Goal: Task Accomplishment & Management: Manage account settings

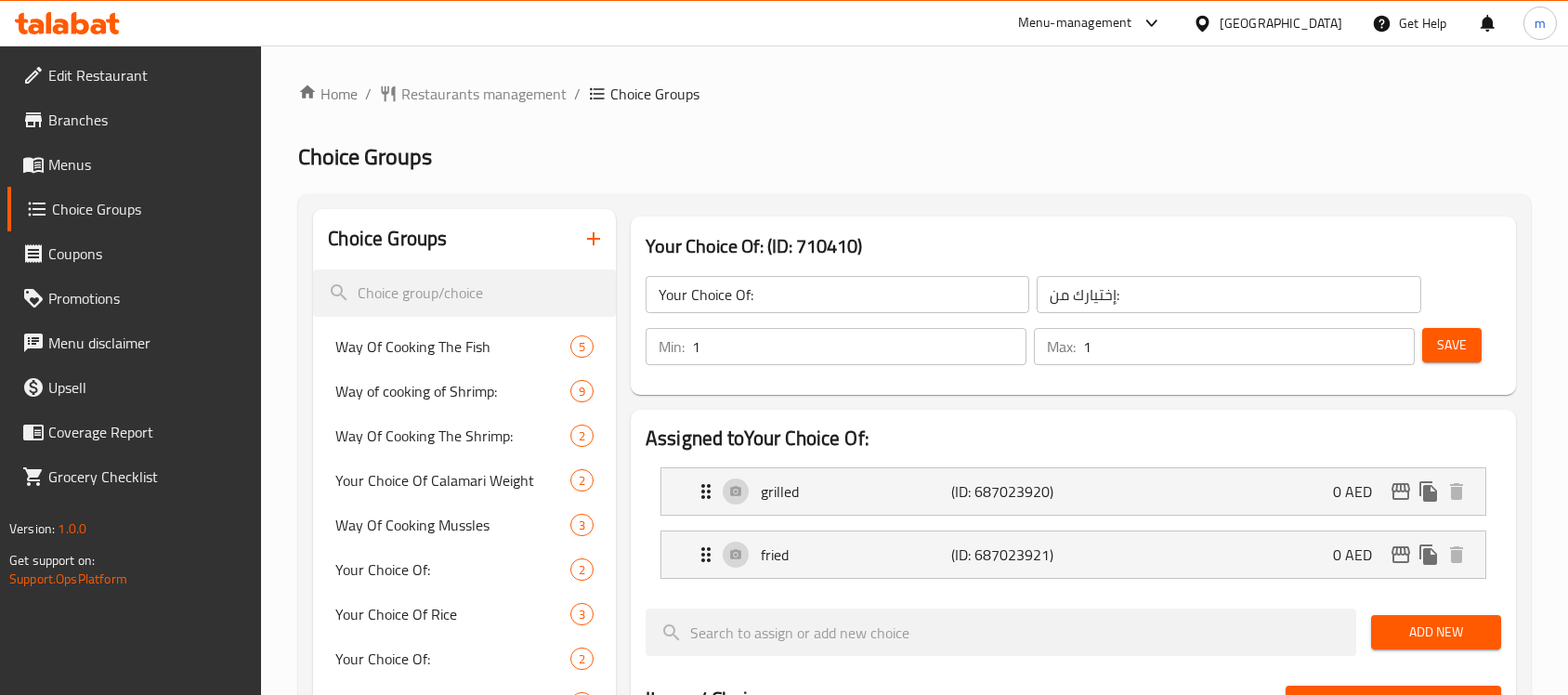
scroll to position [116, 0]
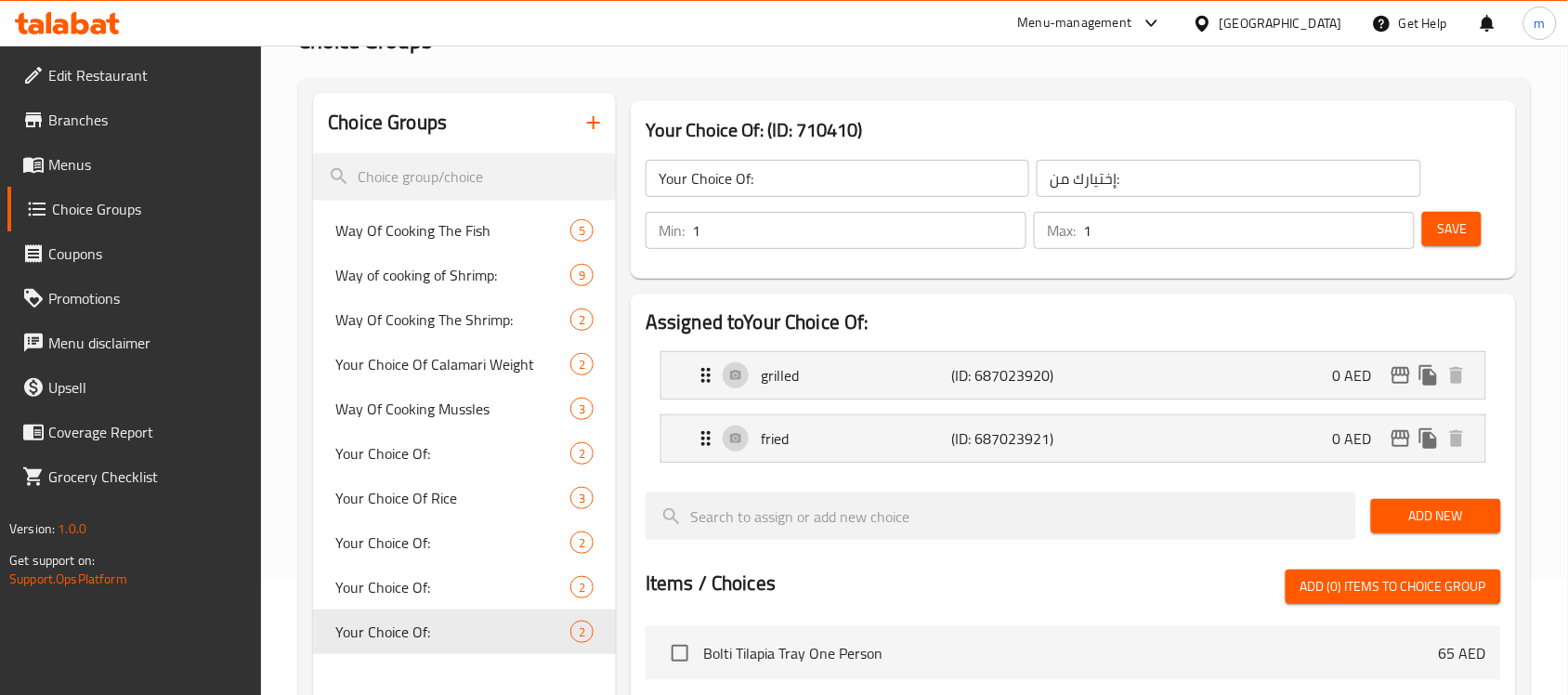
click at [1245, 11] on div "United Arab Emirates" at bounding box center [1267, 23] width 180 height 45
drag, startPoint x: 1270, startPoint y: 0, endPoint x: 1245, endPoint y: 17, distance: 30.2
click at [1270, 1] on div "Menu-management United Arab Emirates Get Help m" at bounding box center [784, 23] width 1568 height 47
click at [1243, 17] on div "United Arab Emirates" at bounding box center [1281, 22] width 122 height 20
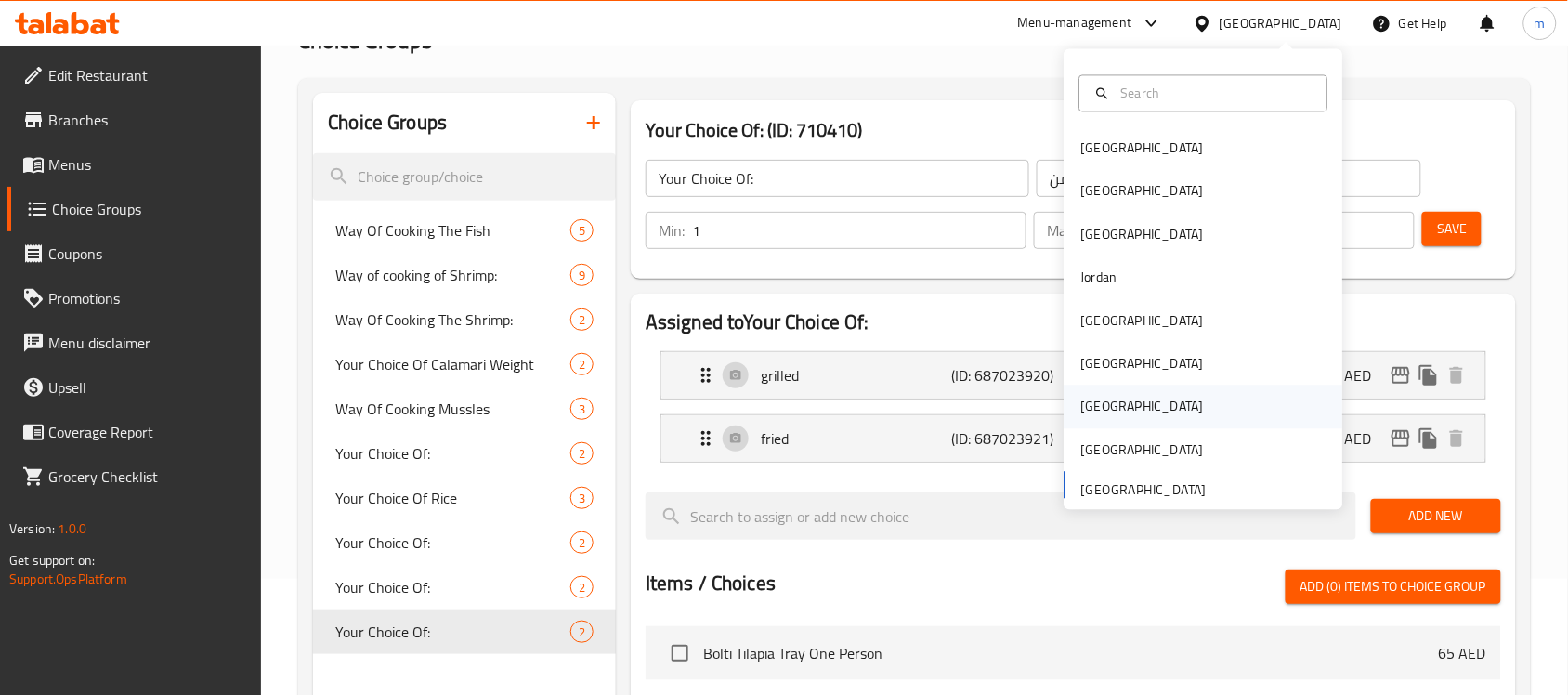
click at [1088, 414] on div "[GEOGRAPHIC_DATA]" at bounding box center [1143, 406] width 122 height 20
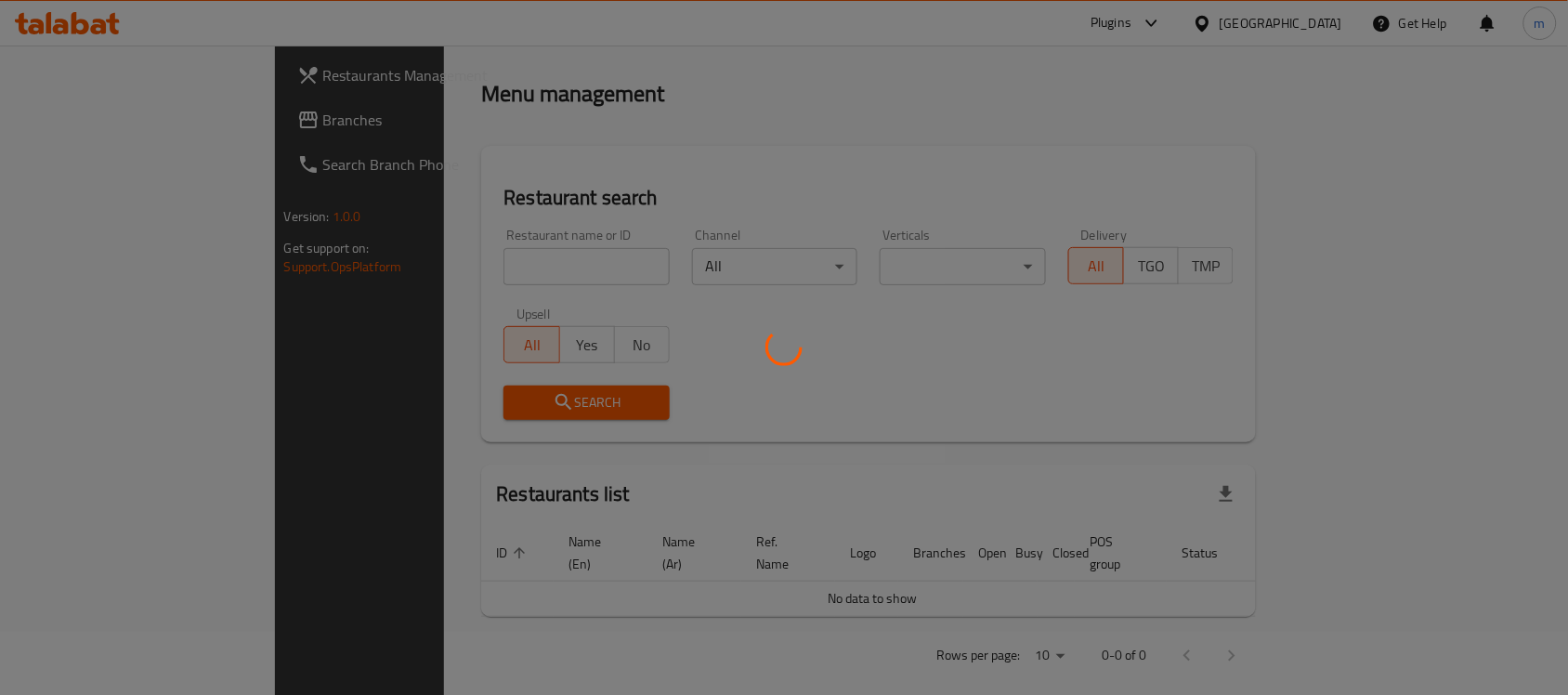
scroll to position [116, 0]
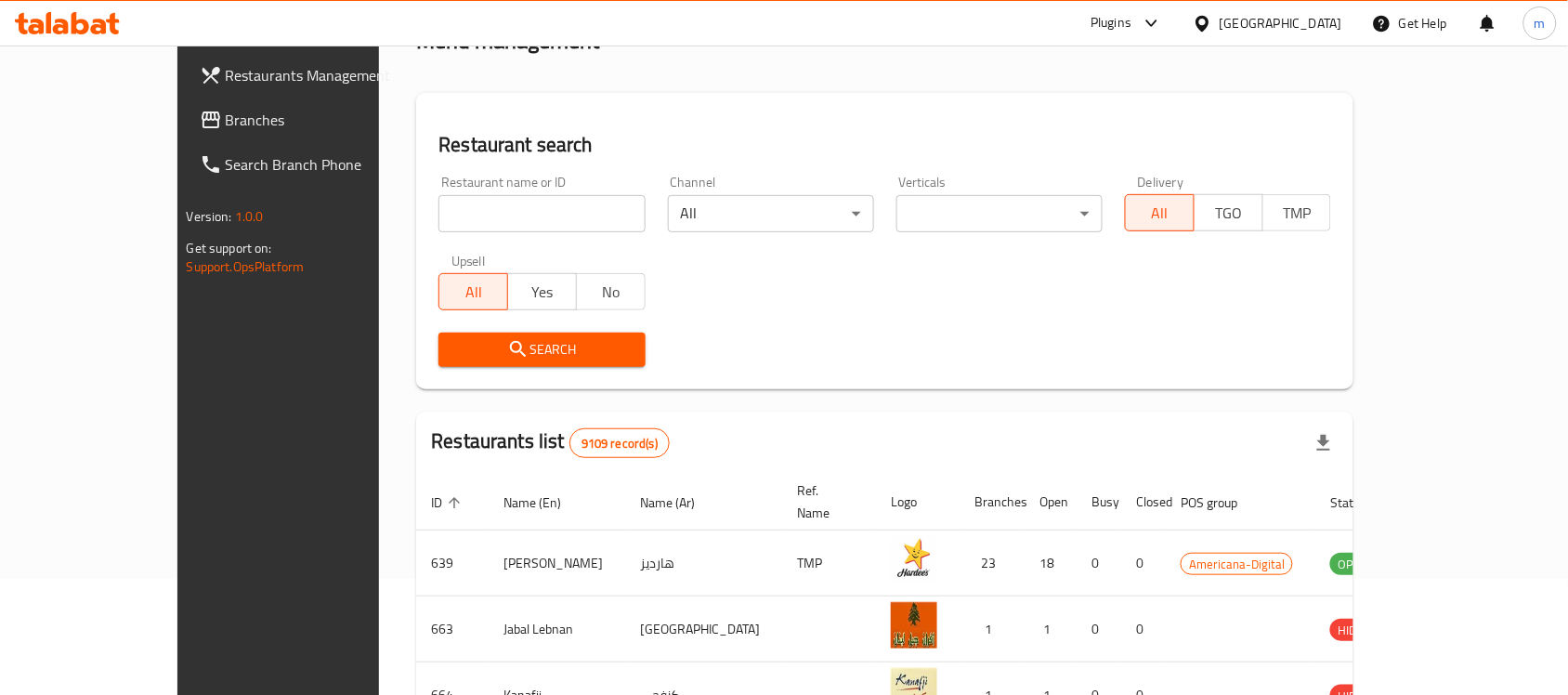
click at [225, 118] on span "Branches" at bounding box center [324, 119] width 199 height 22
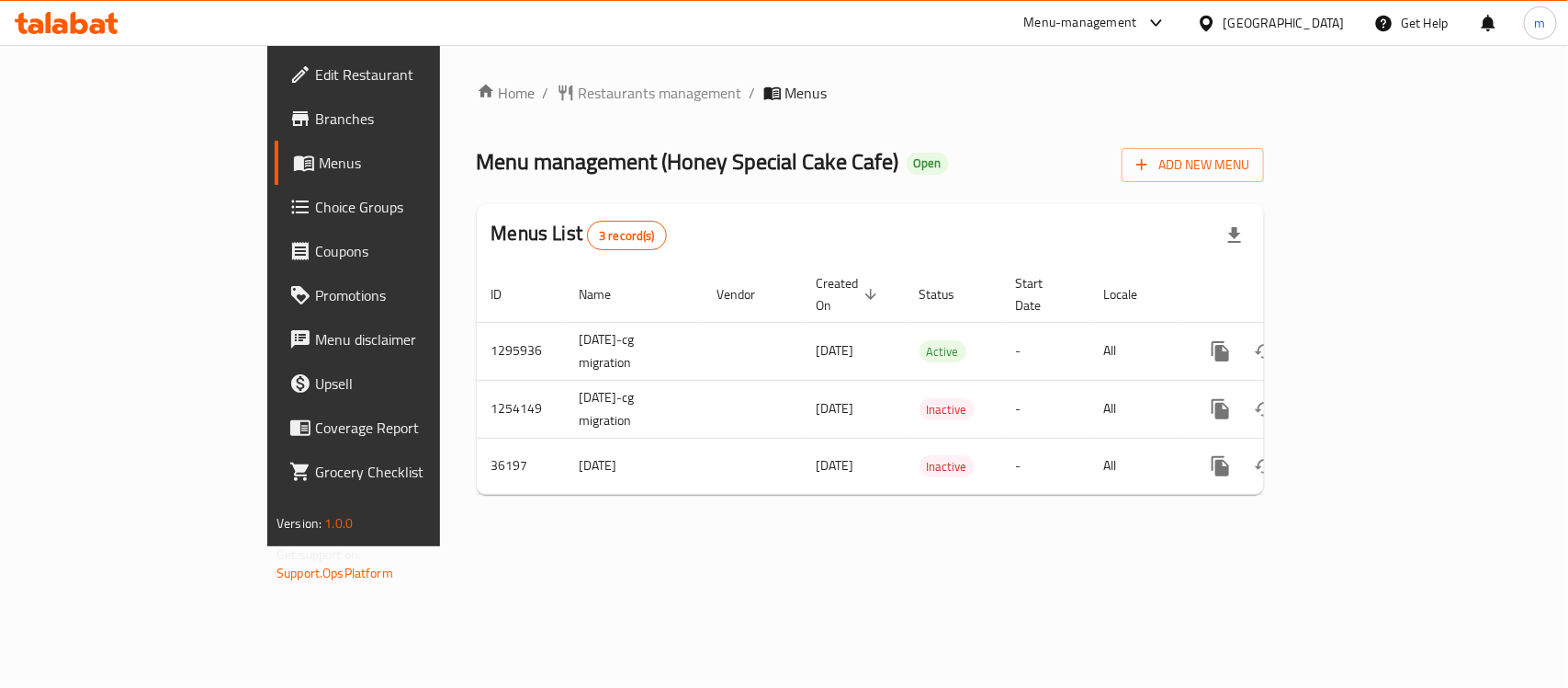
click at [315, 209] on span "Choice Groups" at bounding box center [415, 207] width 200 height 22
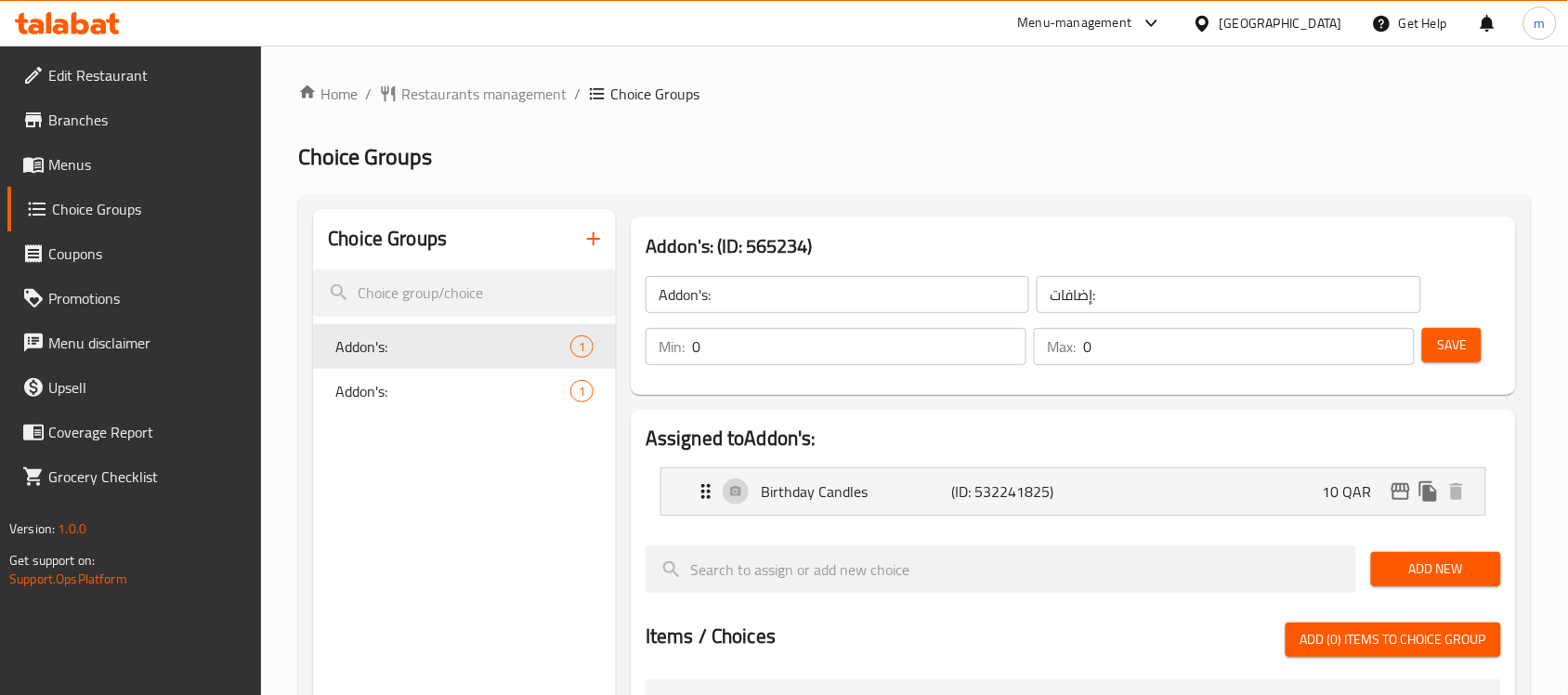
scroll to position [232, 0]
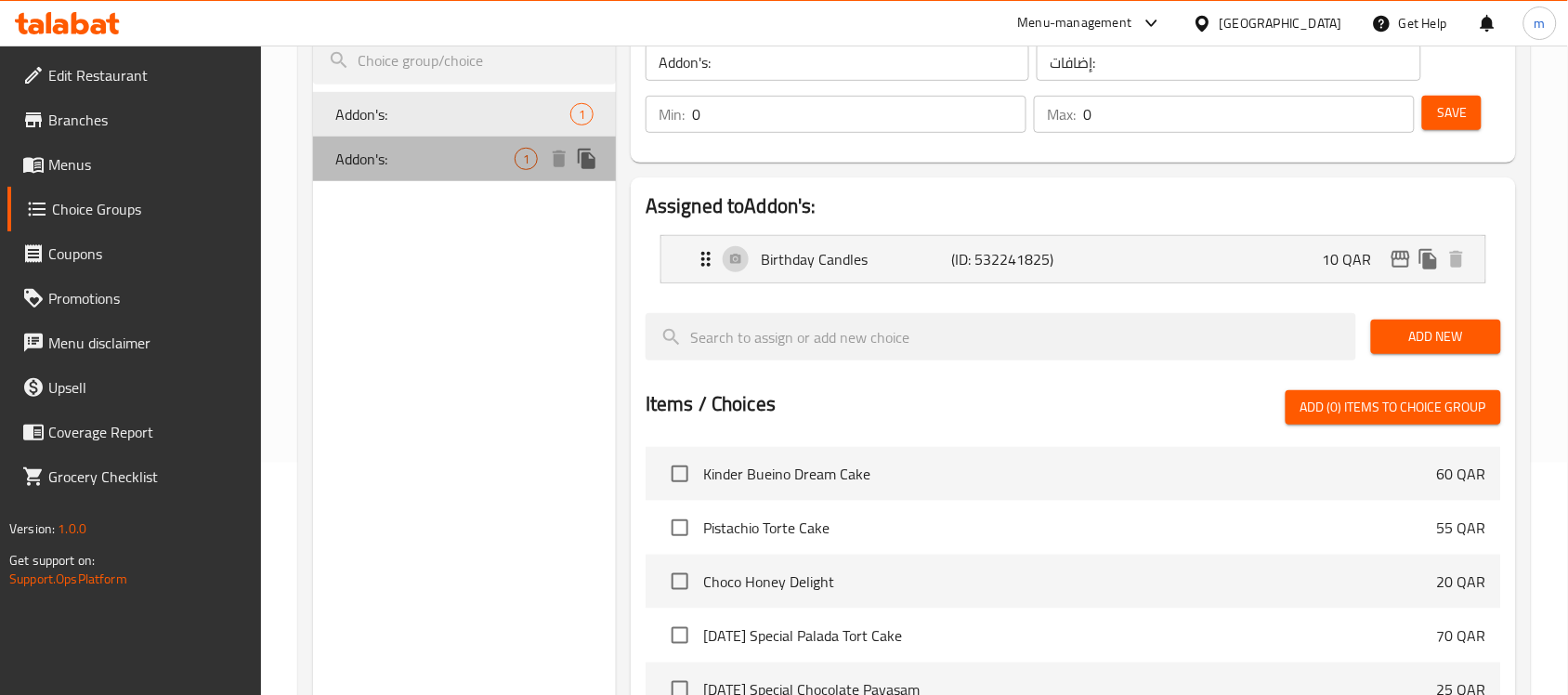
click at [376, 155] on span "Addon's:" at bounding box center [424, 158] width 180 height 22
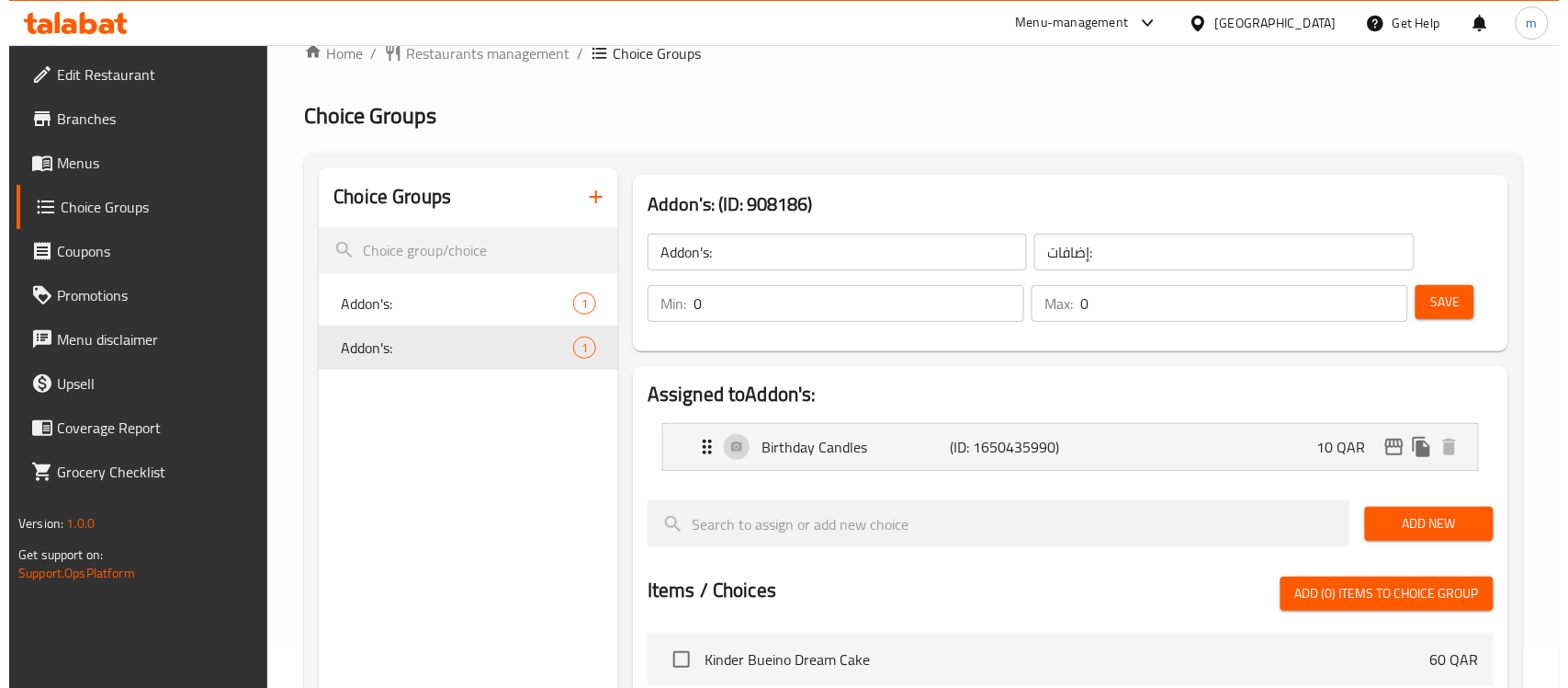
scroll to position [0, 0]
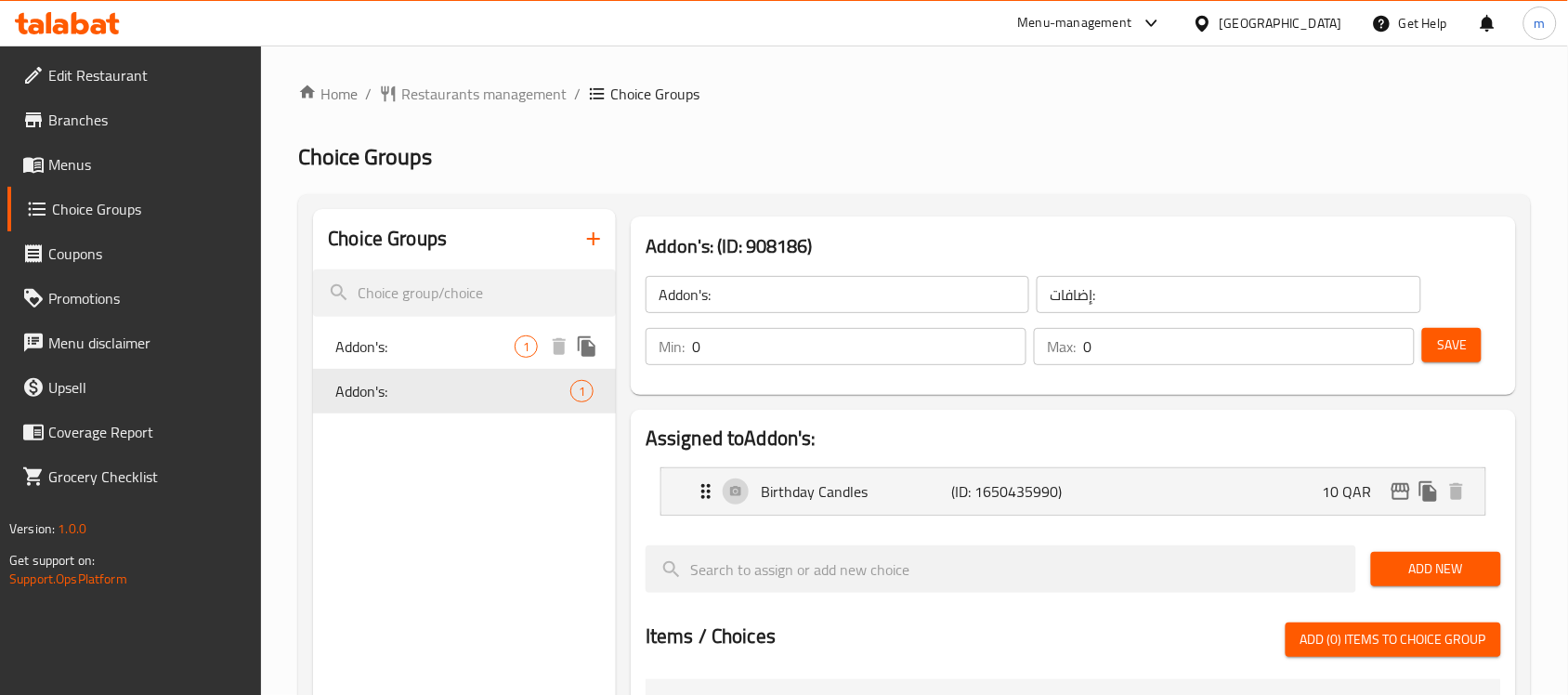
click at [372, 355] on span "Addon's:" at bounding box center [424, 346] width 180 height 22
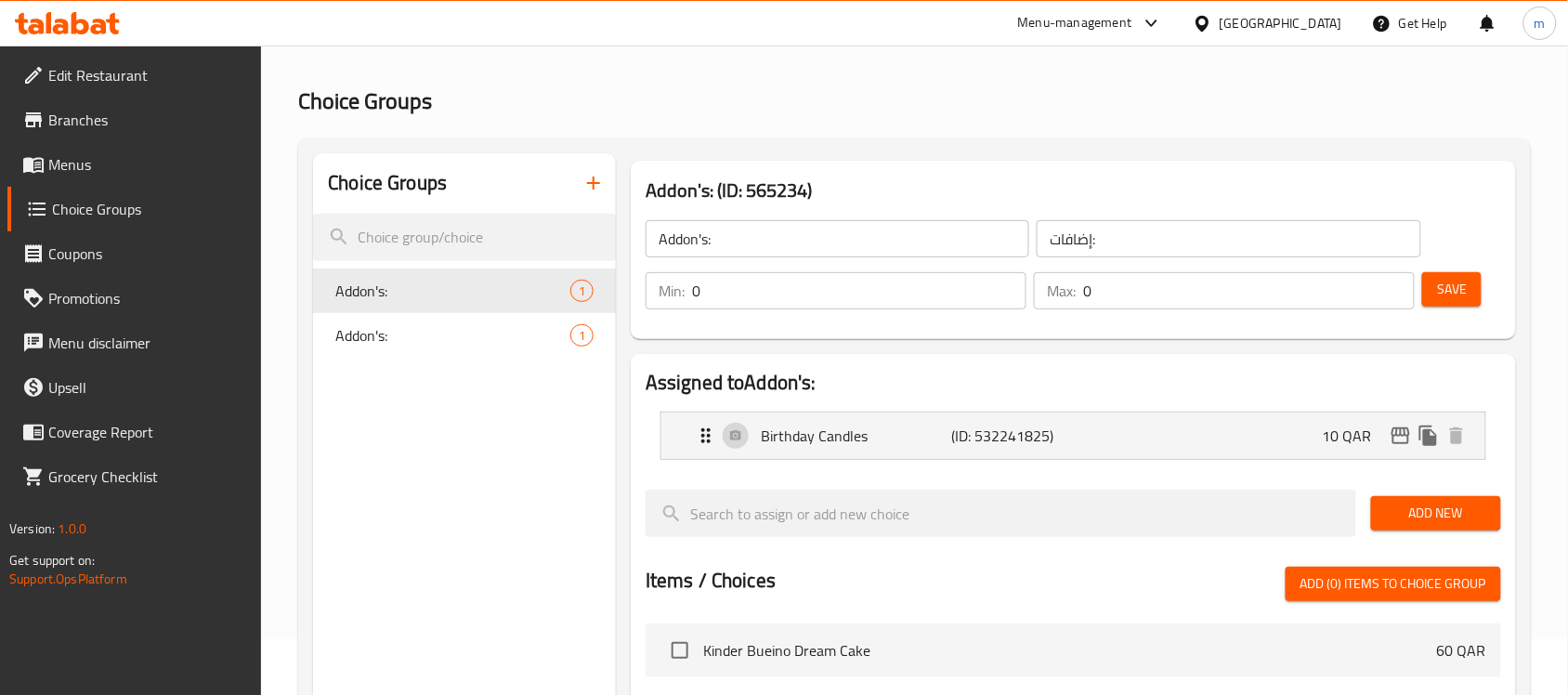
scroll to position [17, 0]
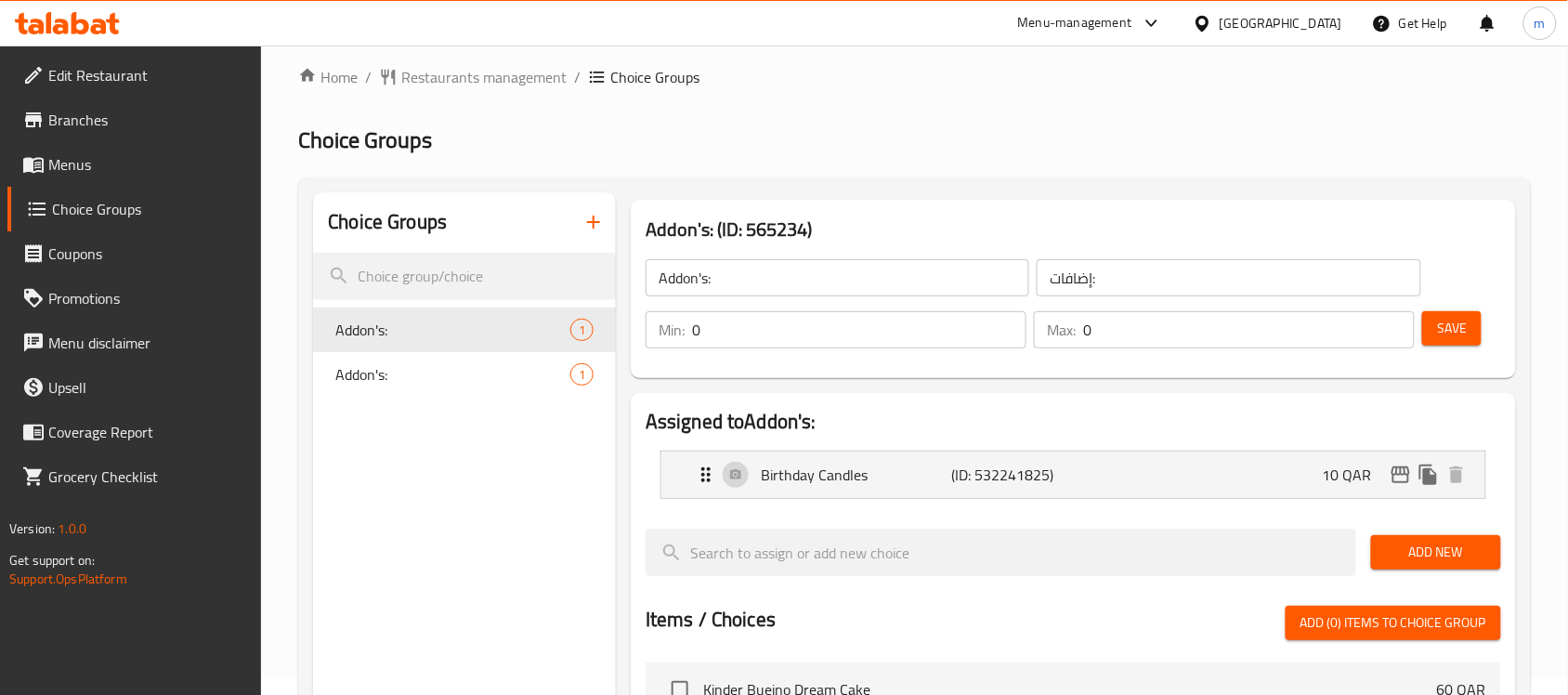
click at [37, 29] on icon at bounding box center [67, 22] width 105 height 22
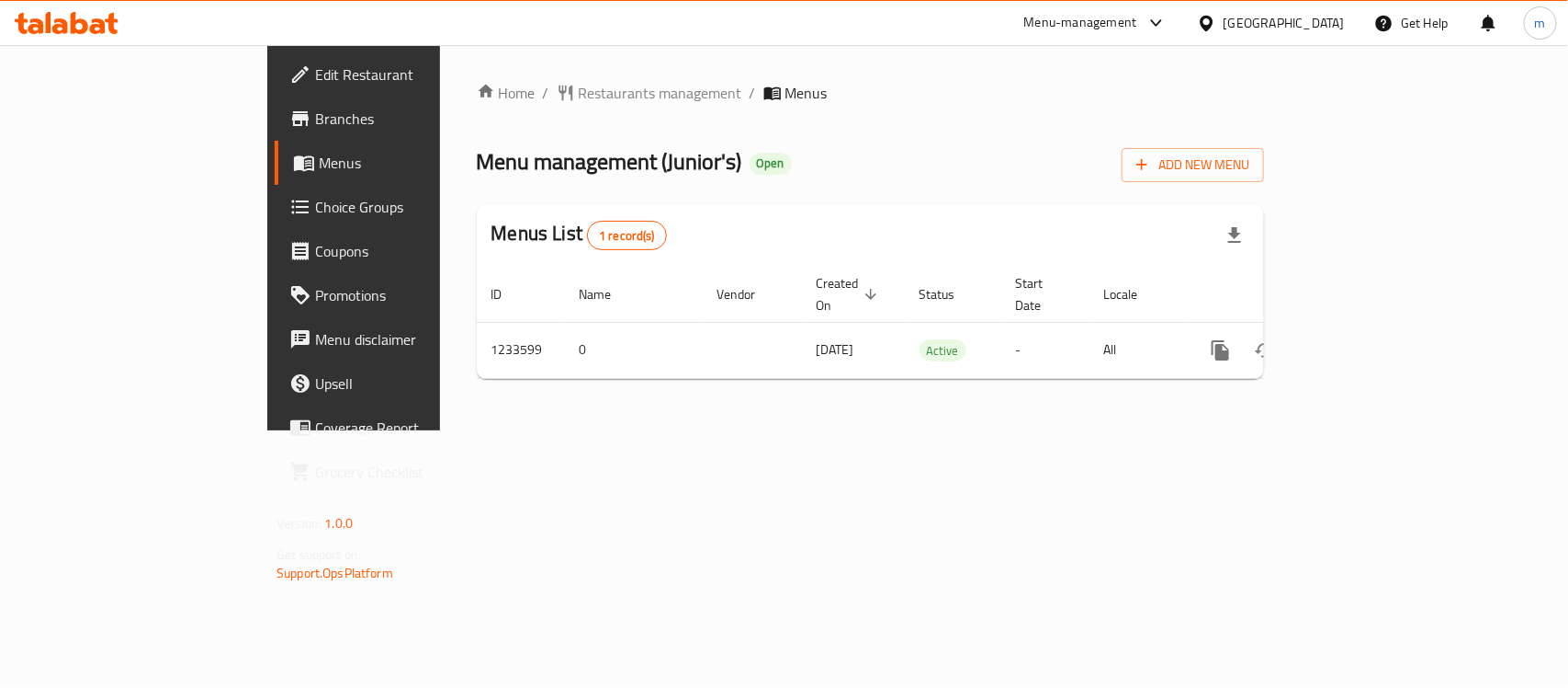
click at [315, 211] on span "Choice Groups" at bounding box center [415, 207] width 200 height 22
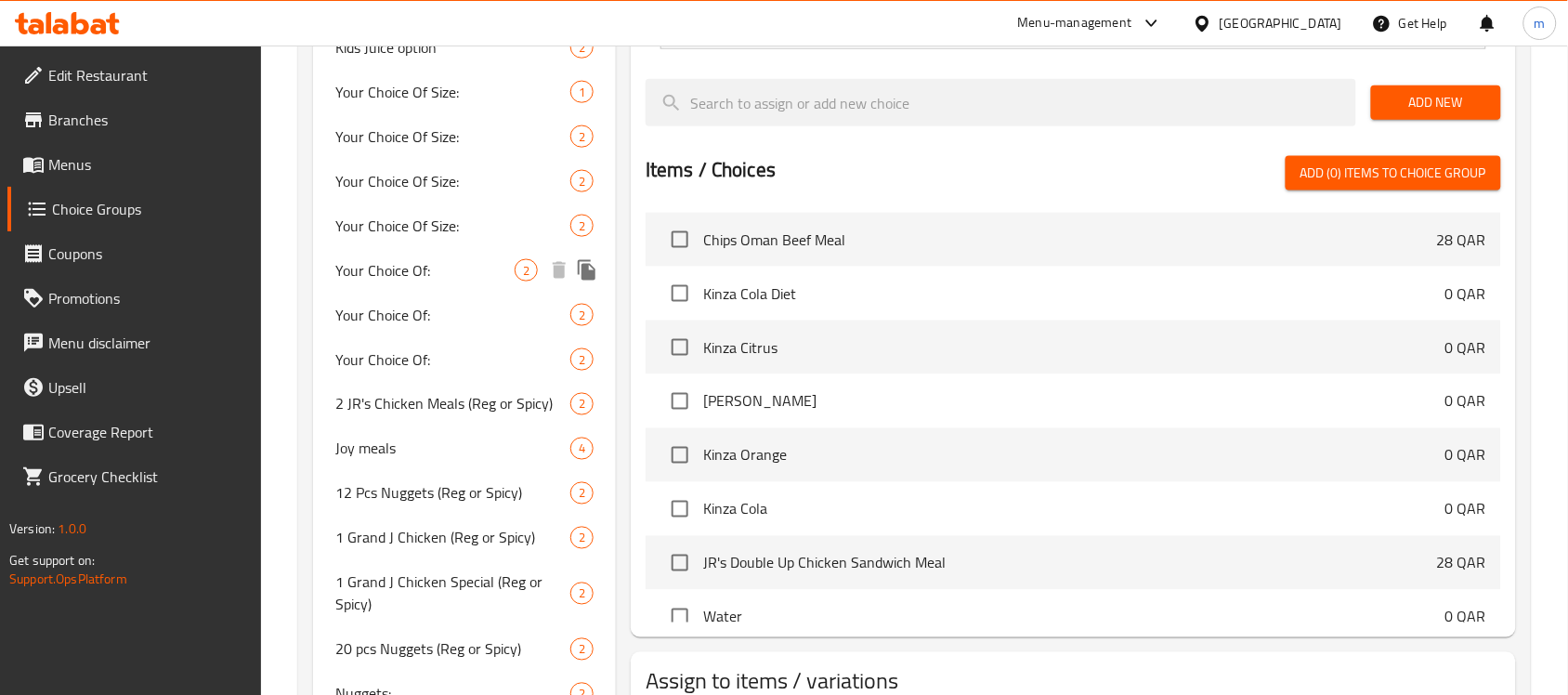
scroll to position [812, 0]
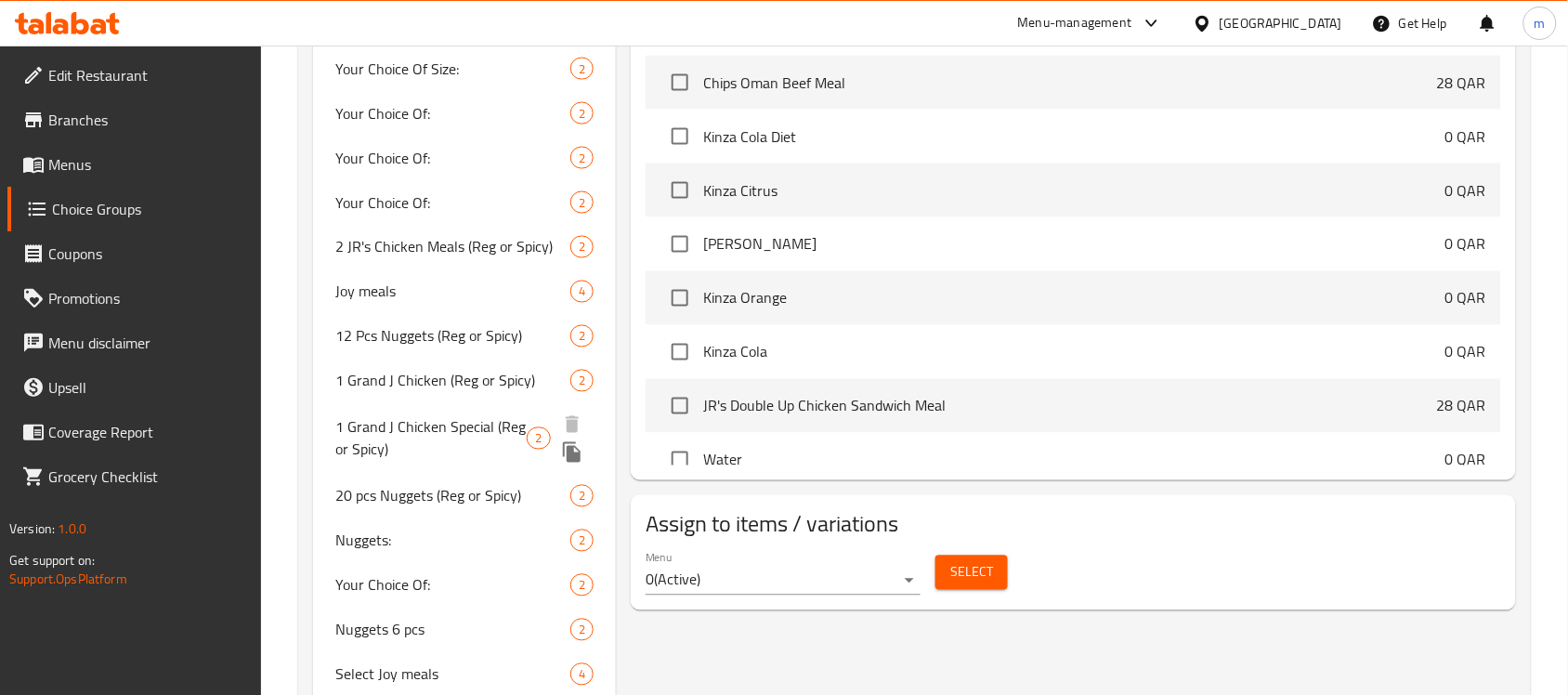
click at [416, 441] on span "1 Grand J Chicken Special (Reg or Spicy)" at bounding box center [430, 439] width 191 height 45
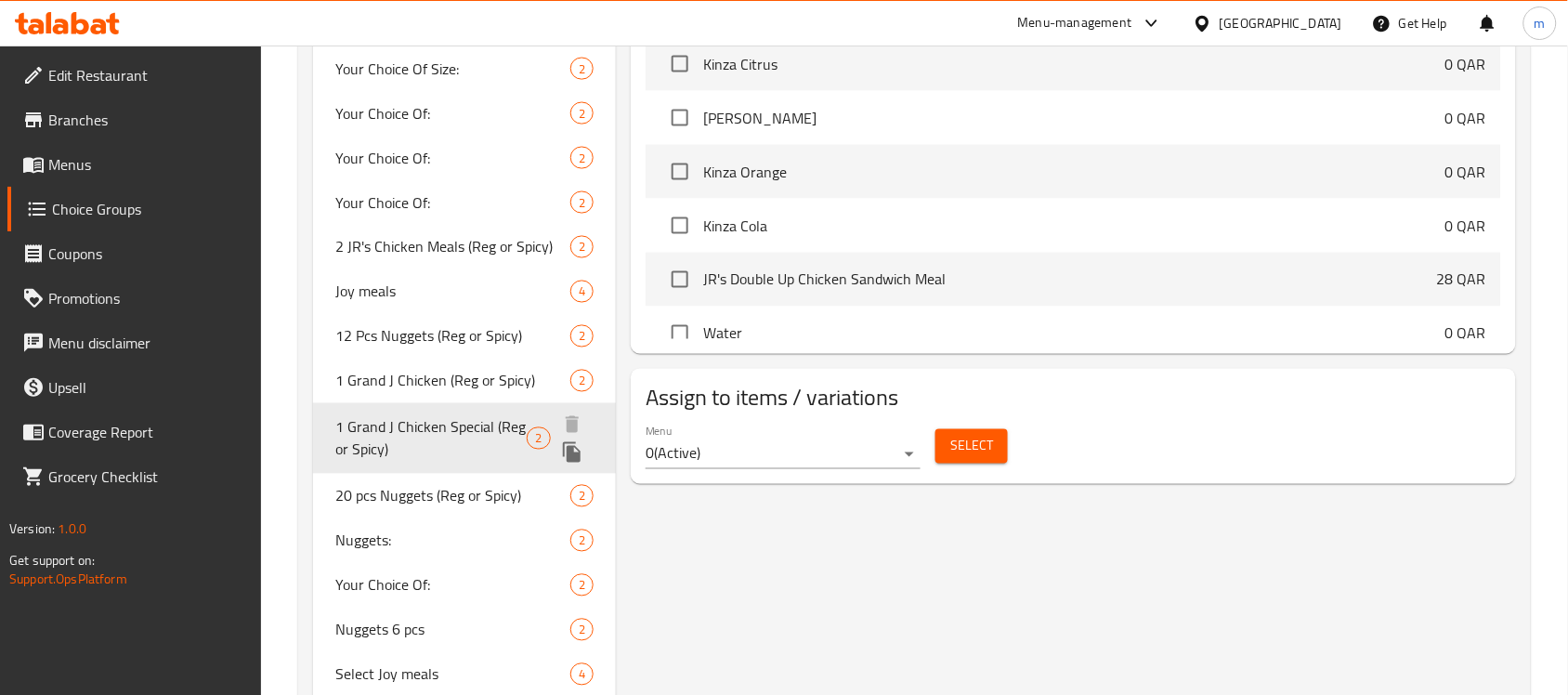
type input "1 Grand J Chicken Special (Reg or Spicy)"
type input "1 جراند جيه تشيكن سبيشال (عادي أو حار)"
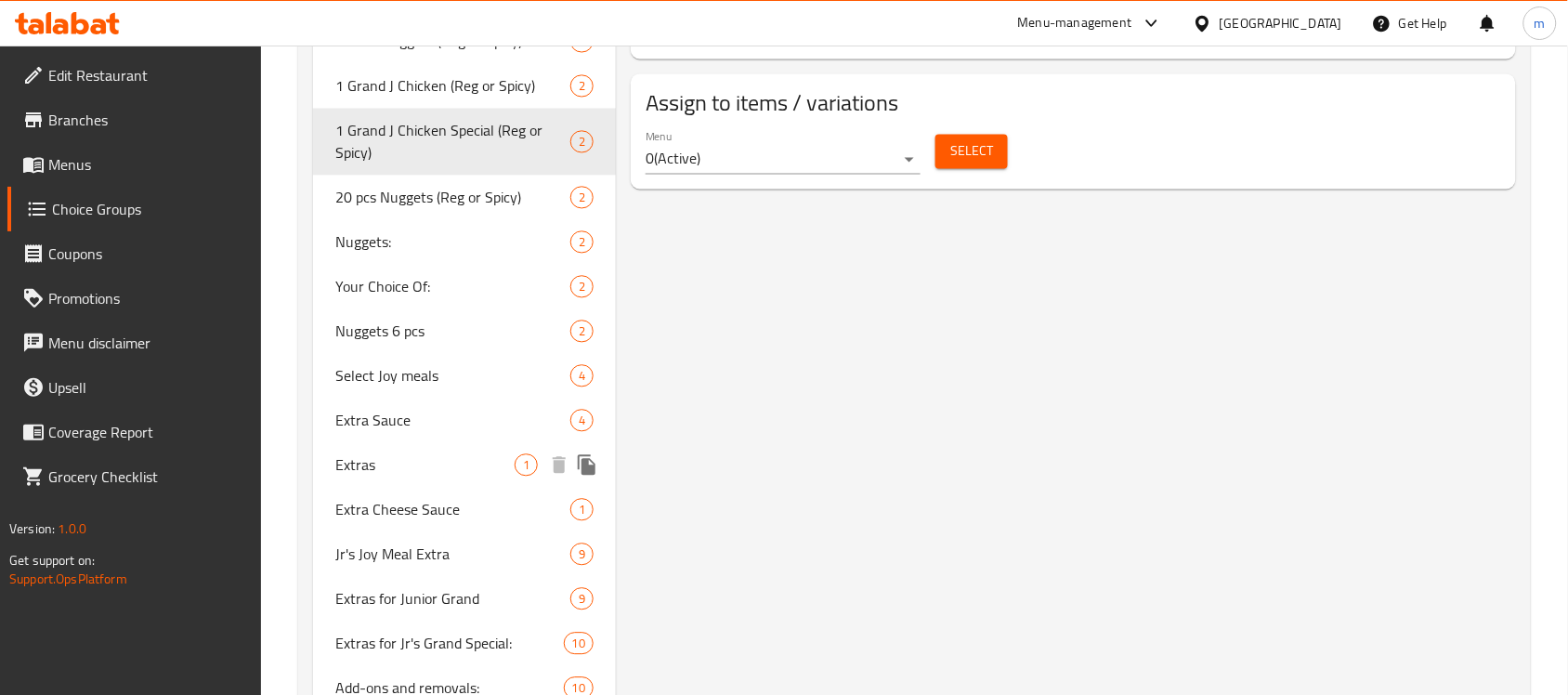
scroll to position [1161, 0]
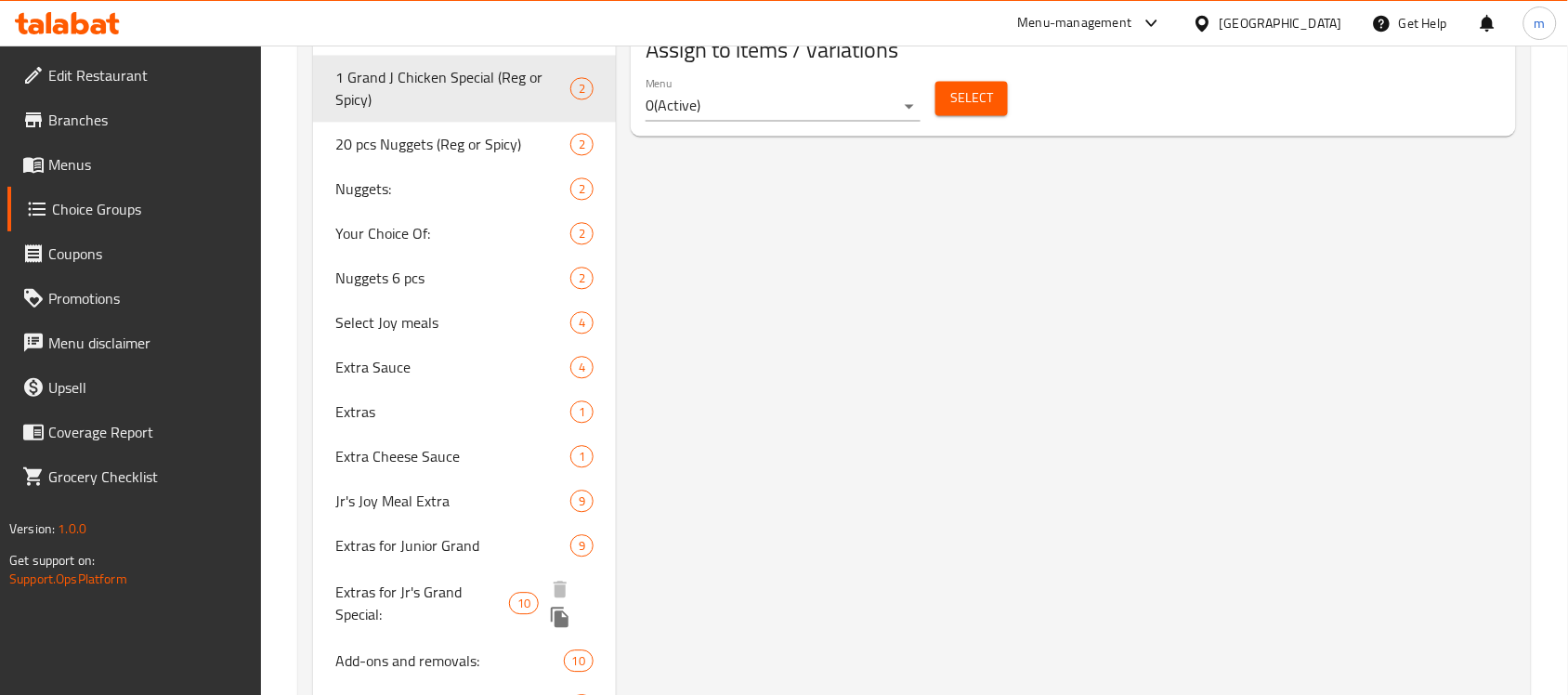
click at [419, 588] on span "Extras for Jr's Grand Special:" at bounding box center [421, 603] width 173 height 45
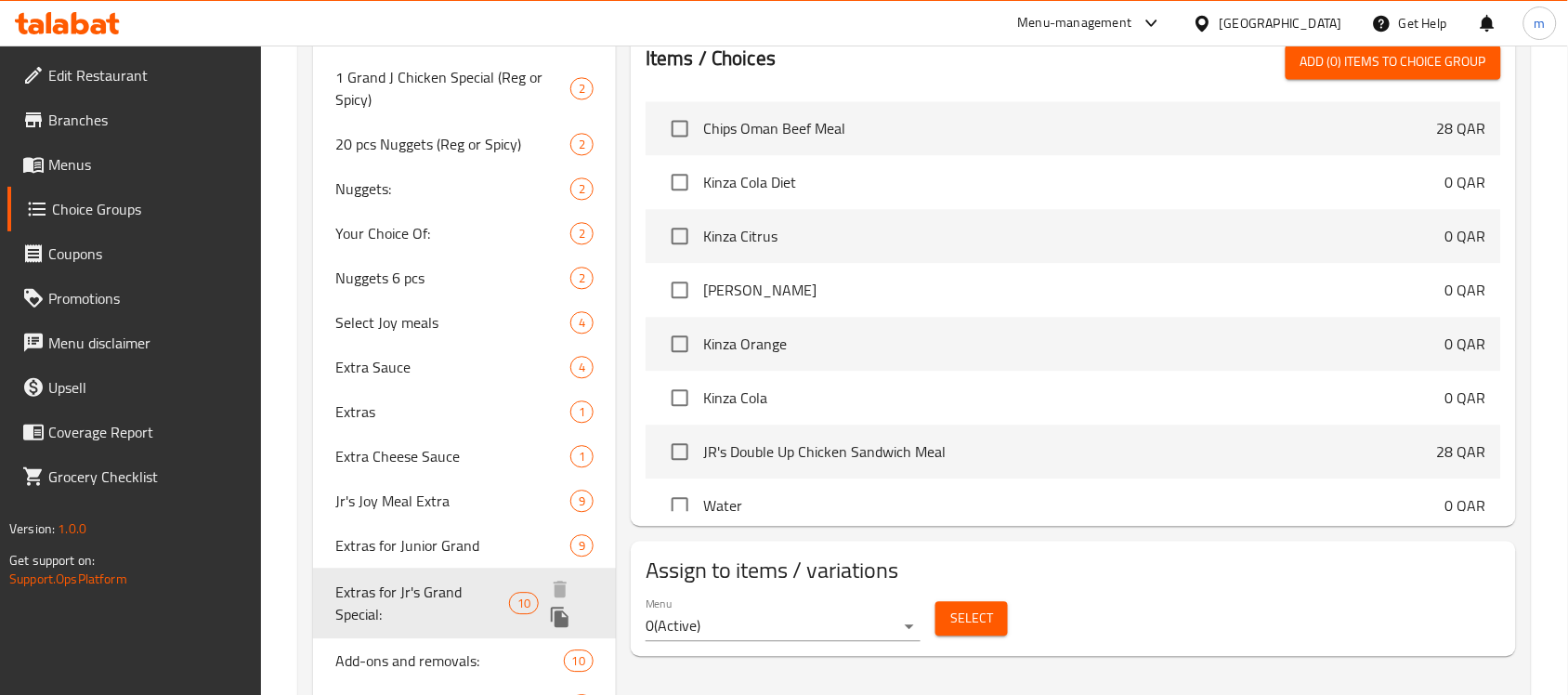
type input "Extras for Jr's Grand Special:"
type input "إضافات جونيورز جراند الخاصة:"
type input "0"
type input "10"
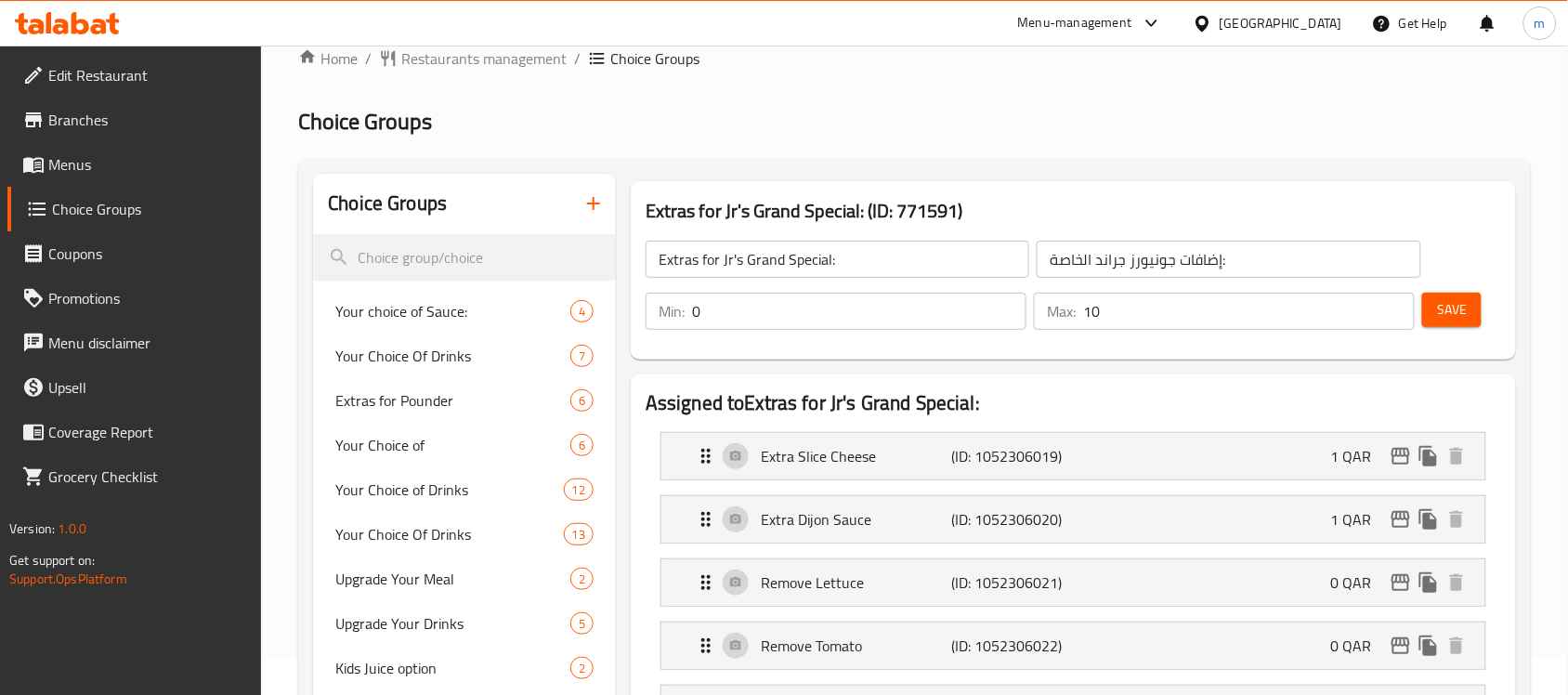
scroll to position [0, 0]
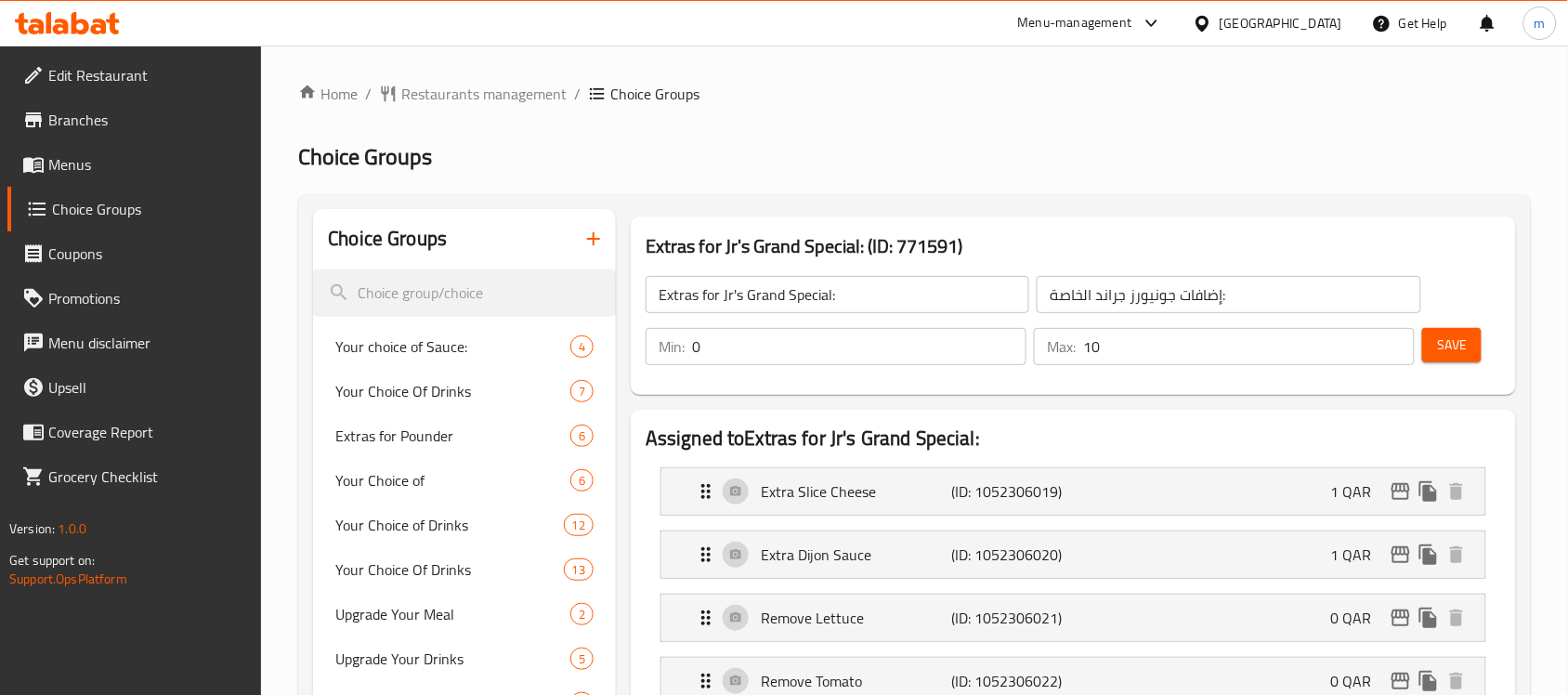
click at [98, 12] on icon at bounding box center [67, 22] width 105 height 22
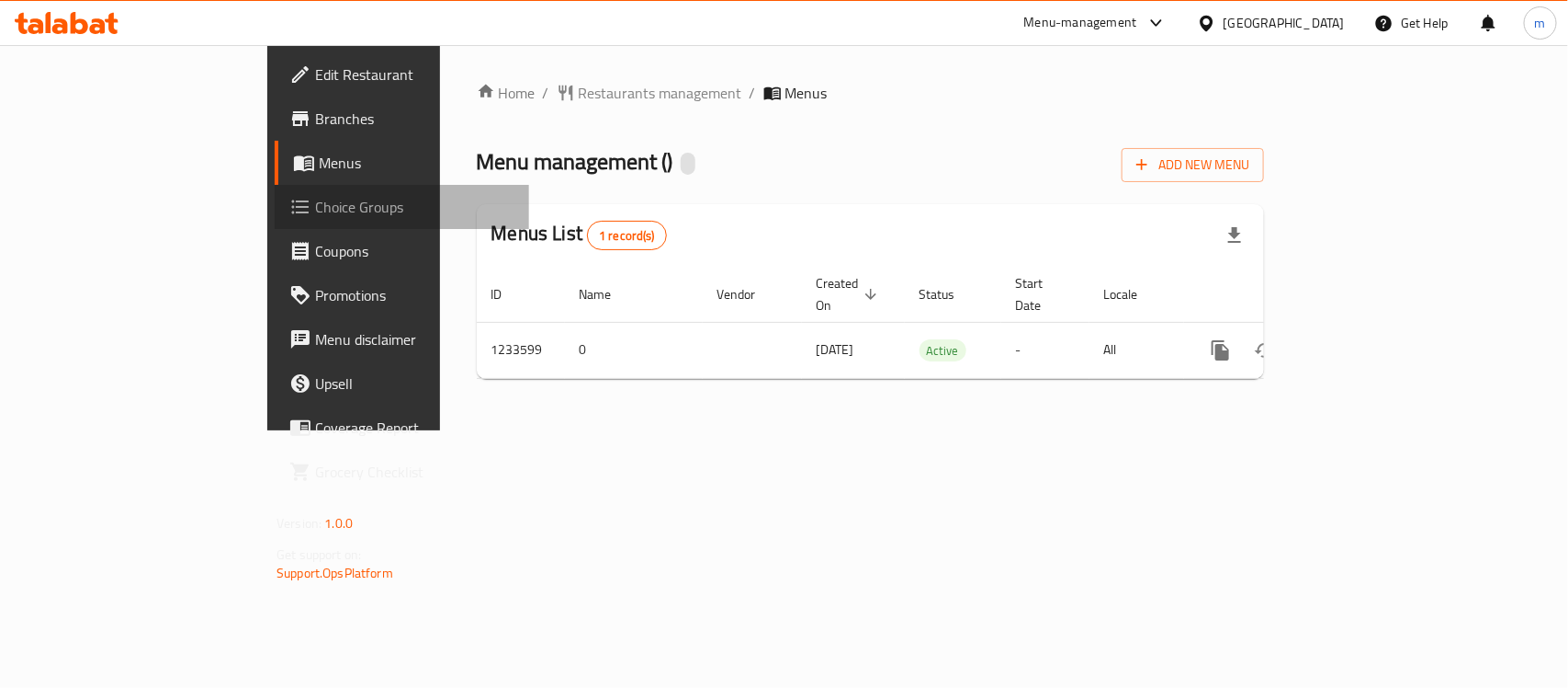
click at [315, 211] on span "Choice Groups" at bounding box center [415, 207] width 200 height 22
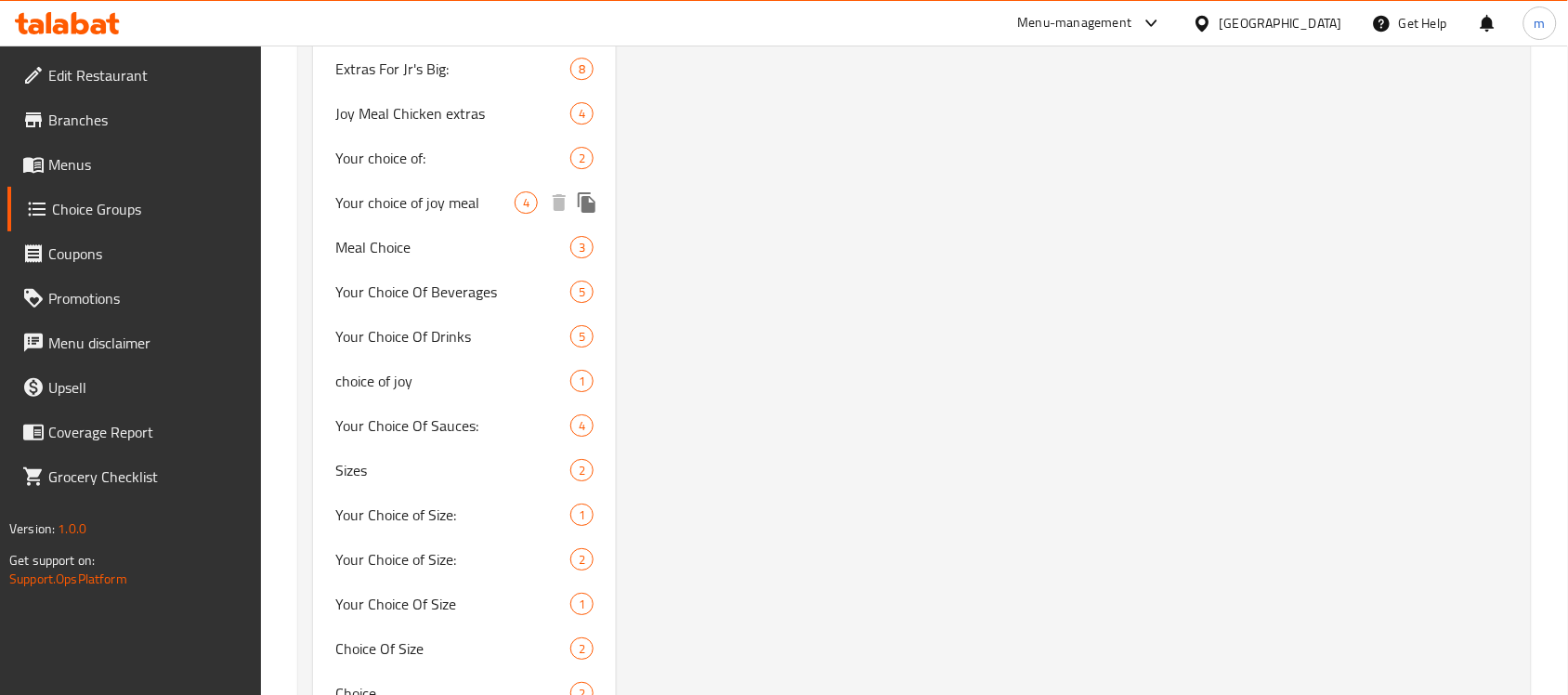
scroll to position [1730, 0]
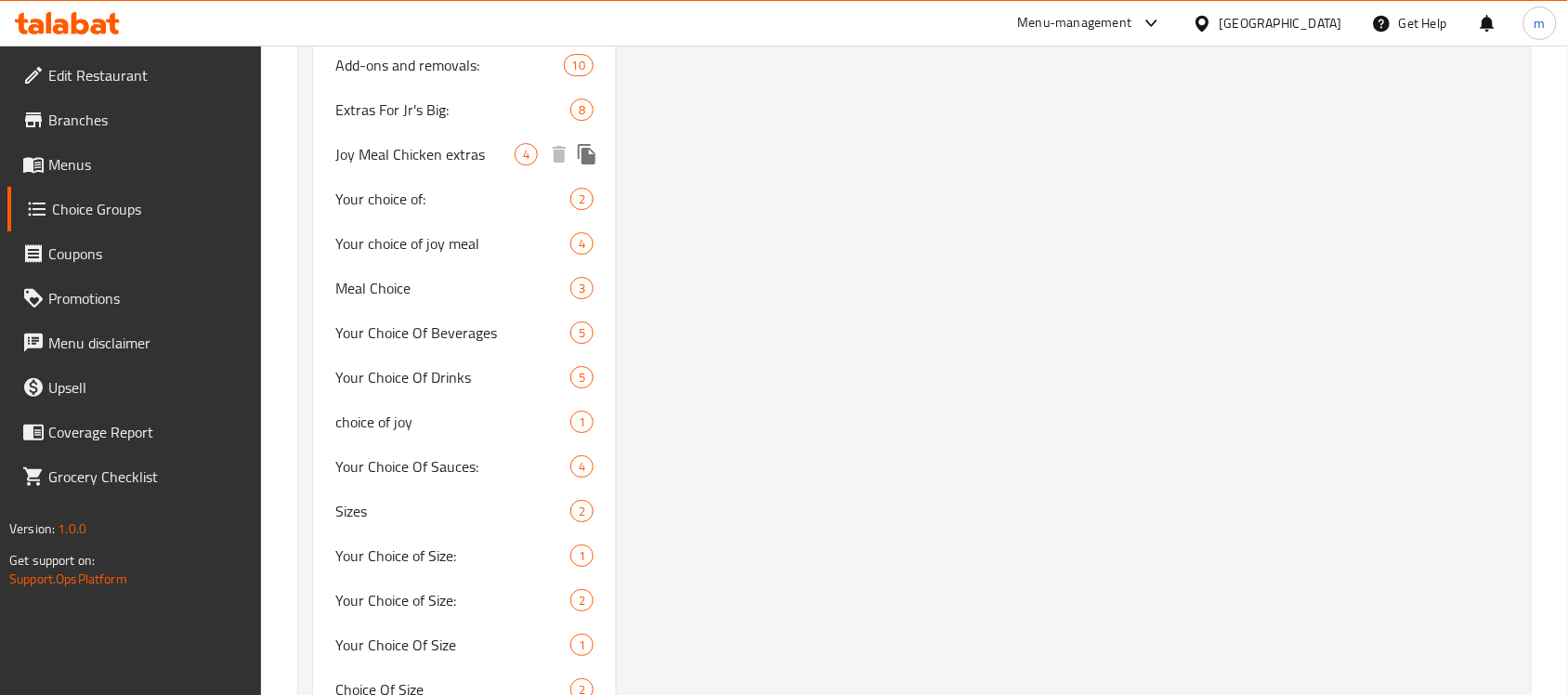
click at [388, 149] on span "Joy Meal Chicken extras" at bounding box center [424, 153] width 180 height 22
type input "Joy Meal Chicken extras"
type input "إضافات دجاج جوي ميل"
type input "0"
type input "4"
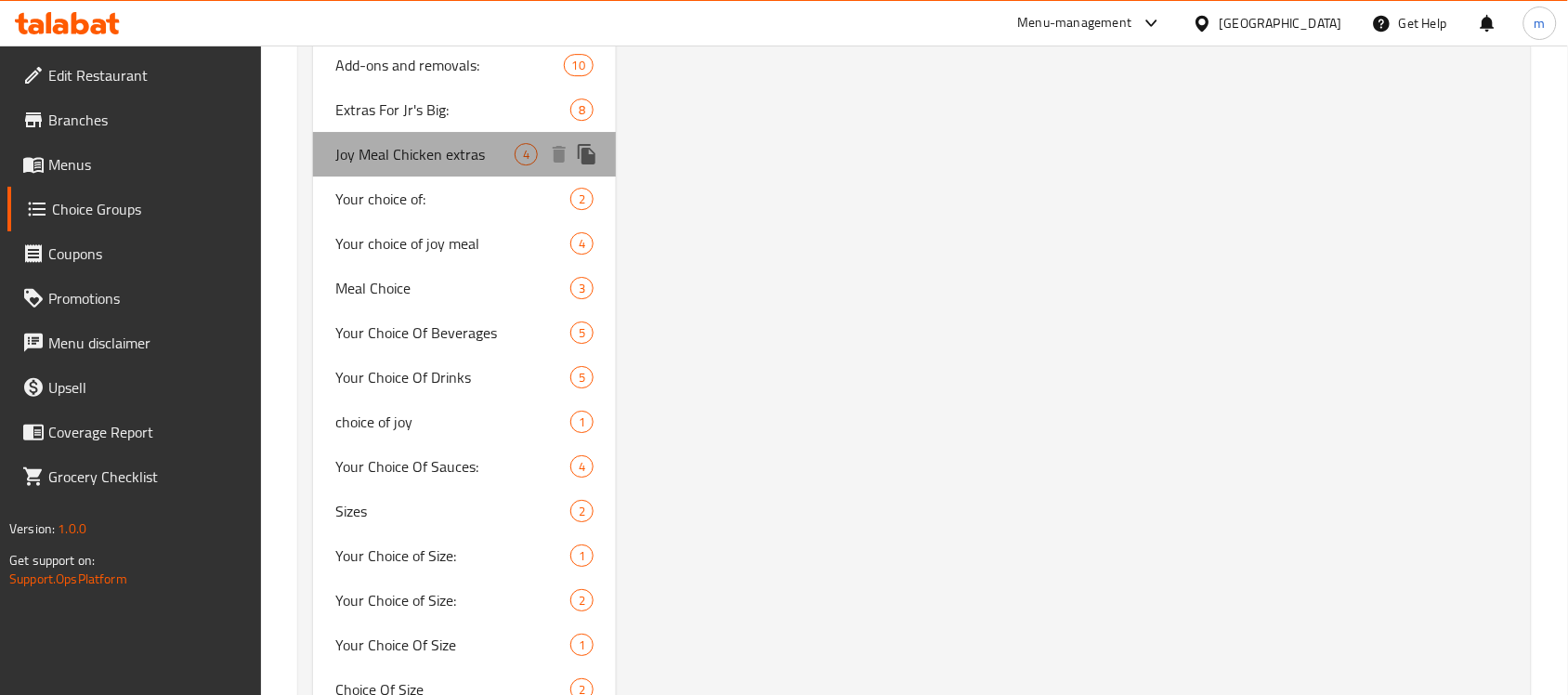
click at [388, 149] on span "Joy Meal Chicken extras" at bounding box center [424, 153] width 180 height 22
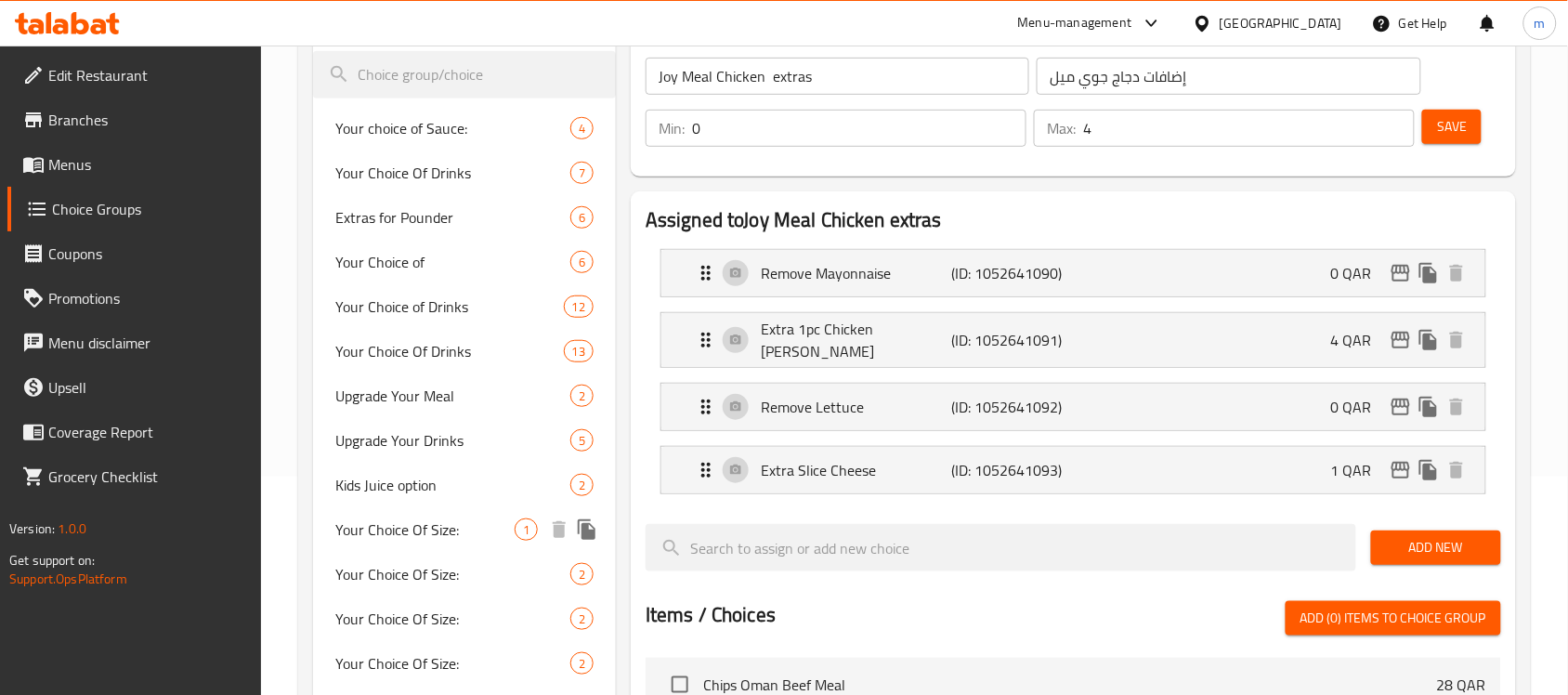
scroll to position [116, 0]
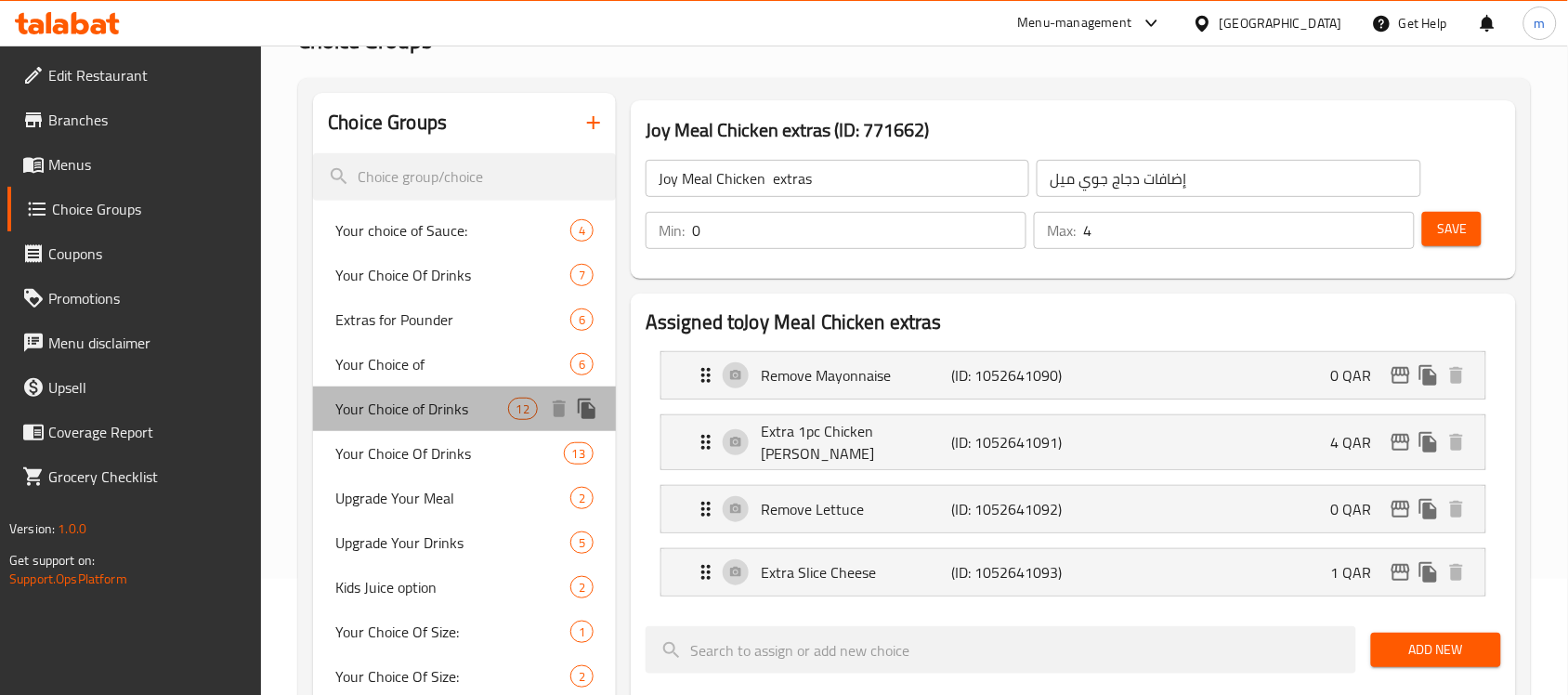
click at [400, 410] on span "Your Choice of Drinks" at bounding box center [420, 408] width 172 height 22
type input "Your Choice of Drinks"
type input "إختيارك من المشروبات"
type input "1"
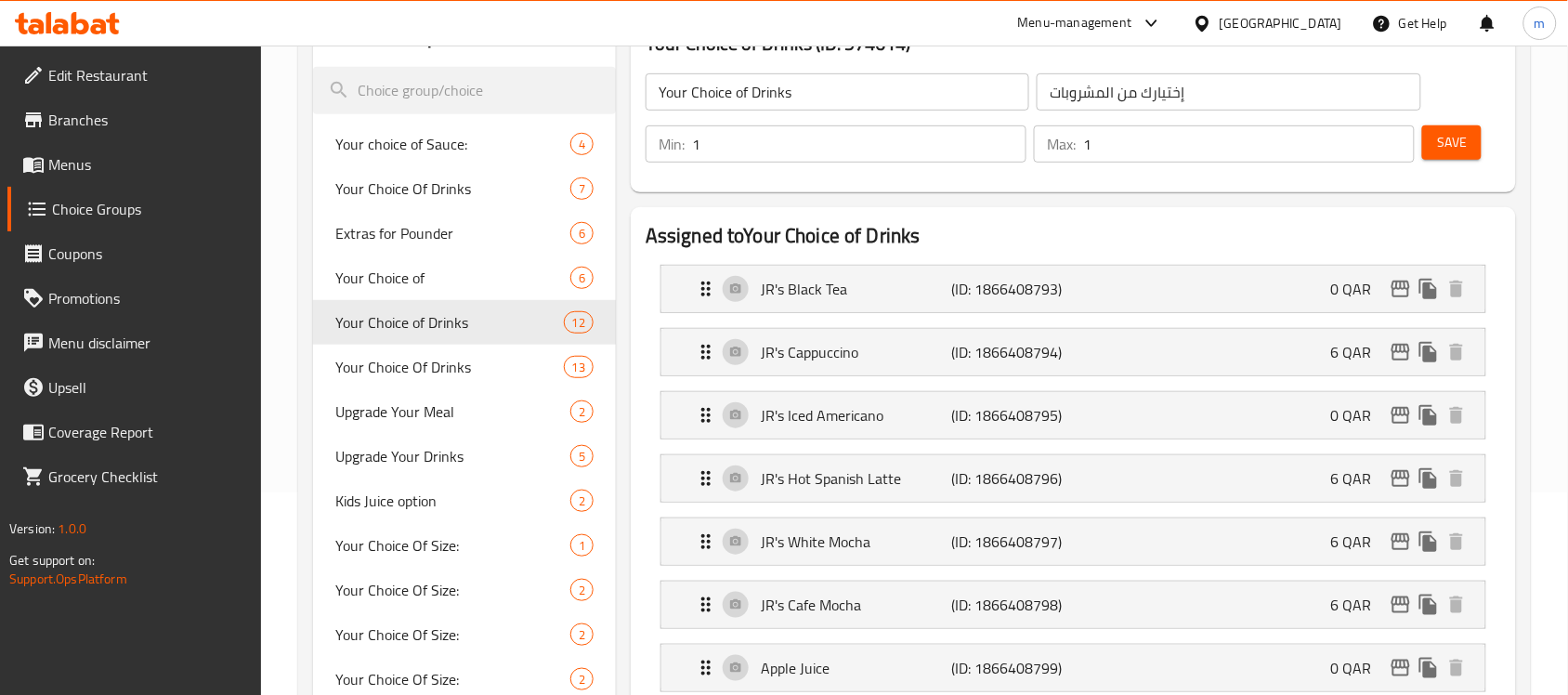
scroll to position [348, 0]
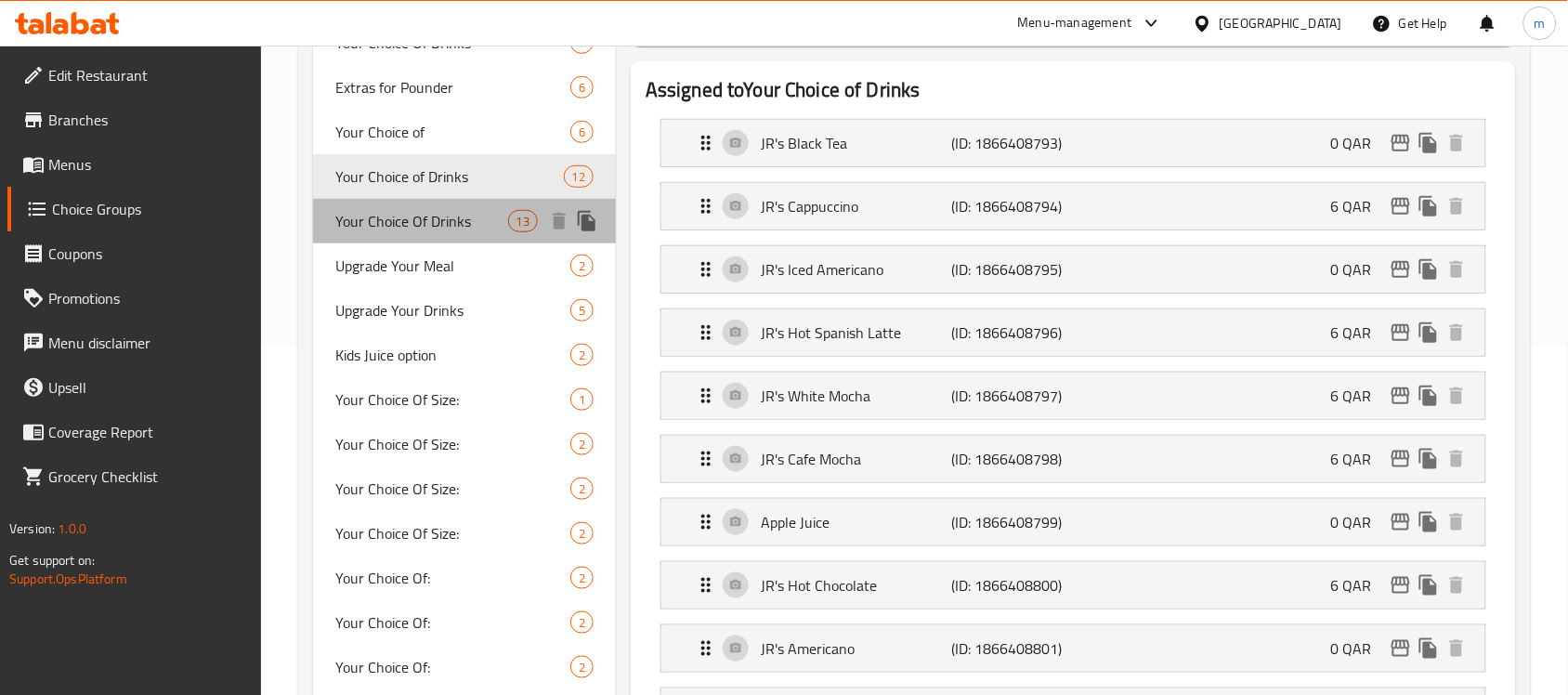
click at [424, 225] on span "Your Choice Of Drinks" at bounding box center [420, 220] width 172 height 22
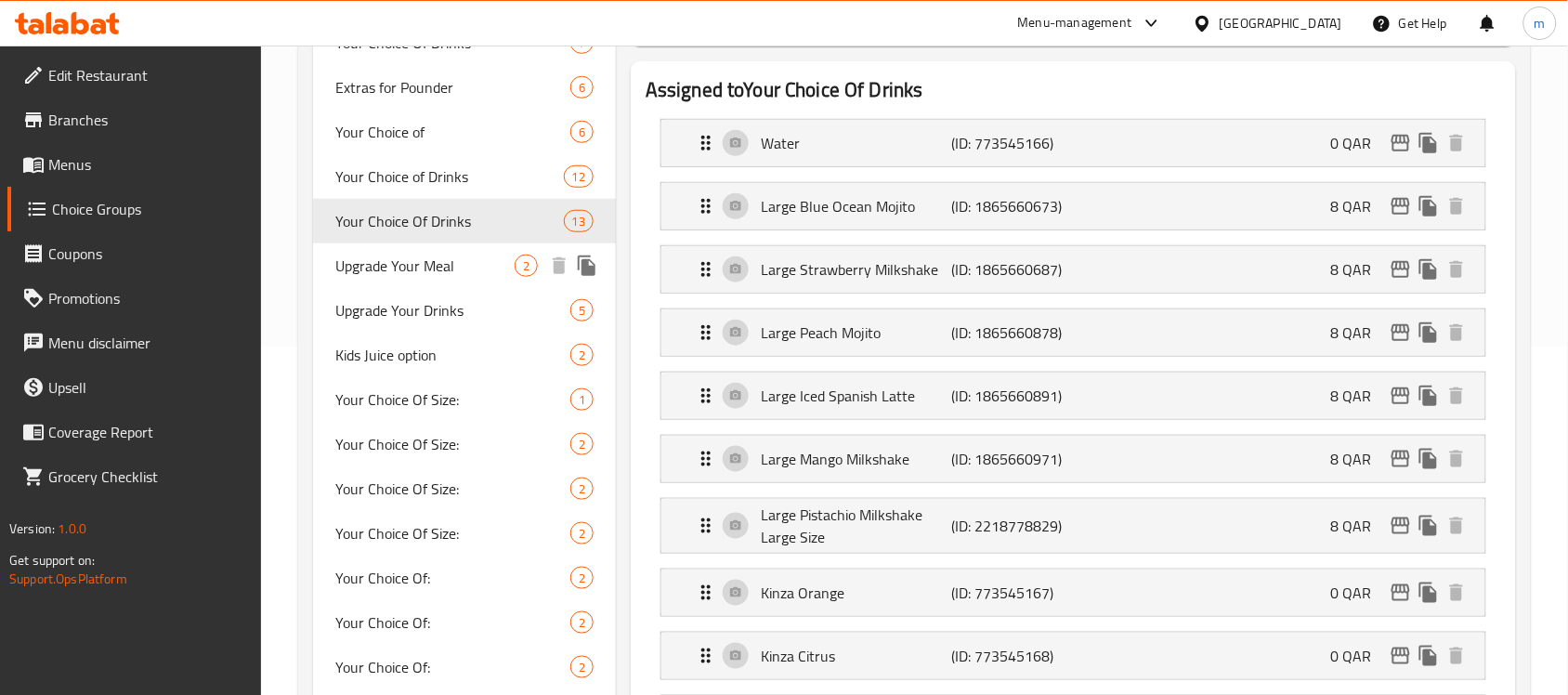
click at [378, 260] on span "Upgrade Your Meal" at bounding box center [424, 265] width 180 height 22
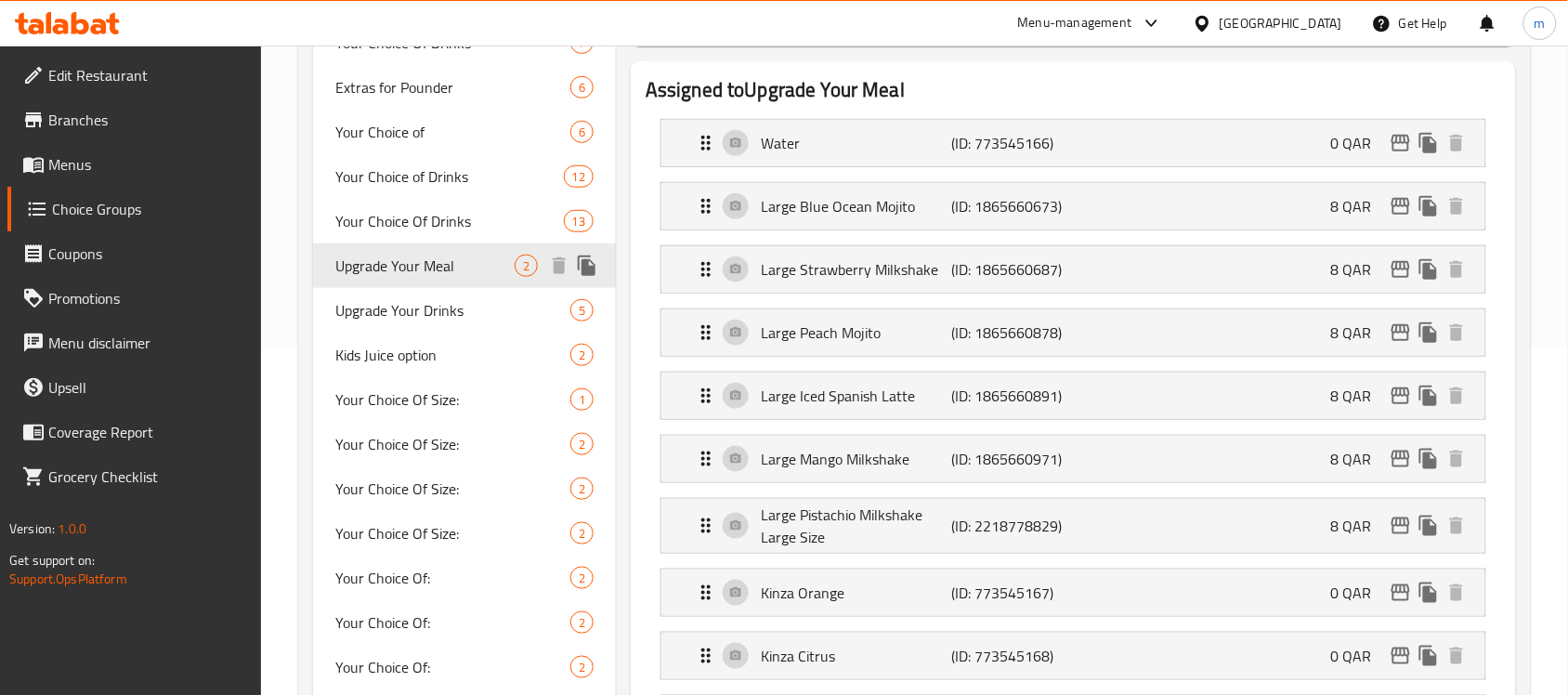
type input "Upgrade Your Meal"
type input "قم بترقية وجبتك"
type input "0"
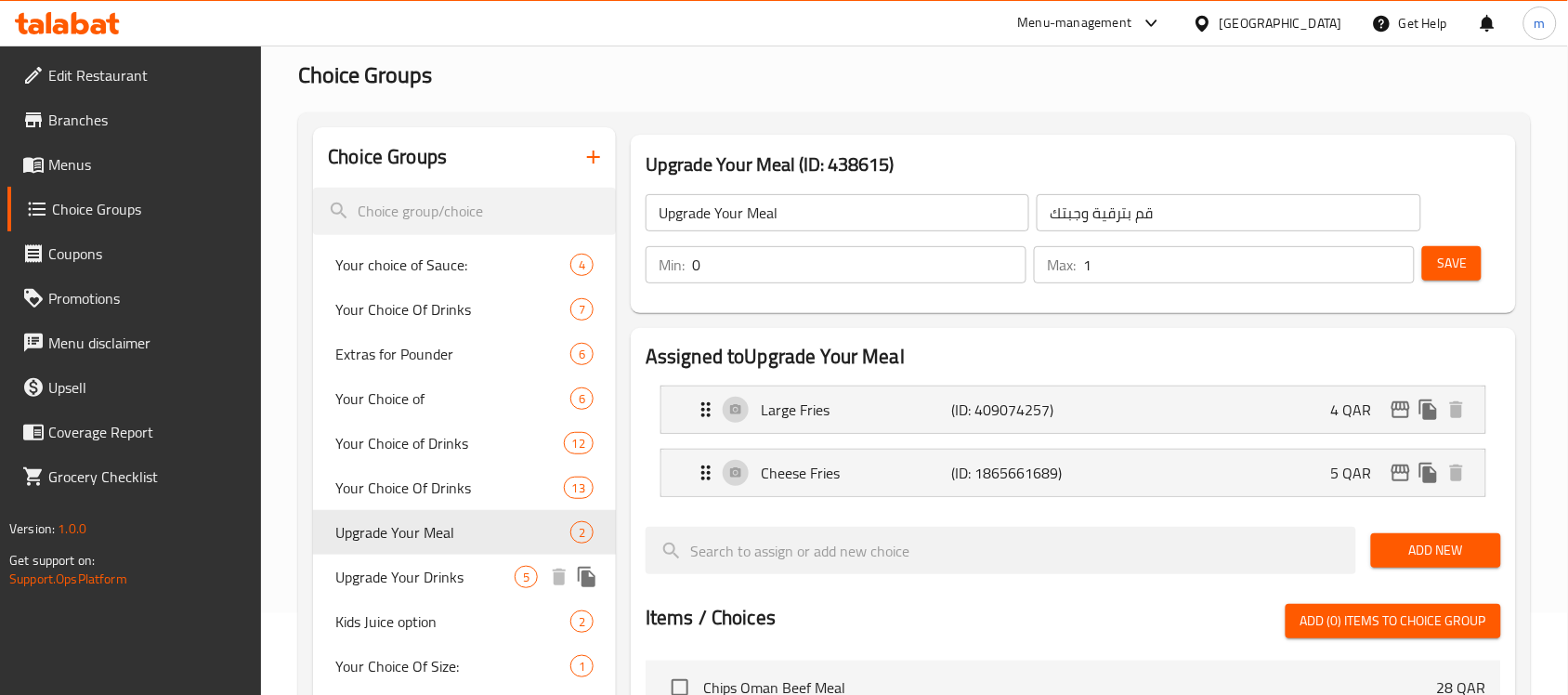
scroll to position [232, 0]
